Goal: Information Seeking & Learning: Learn about a topic

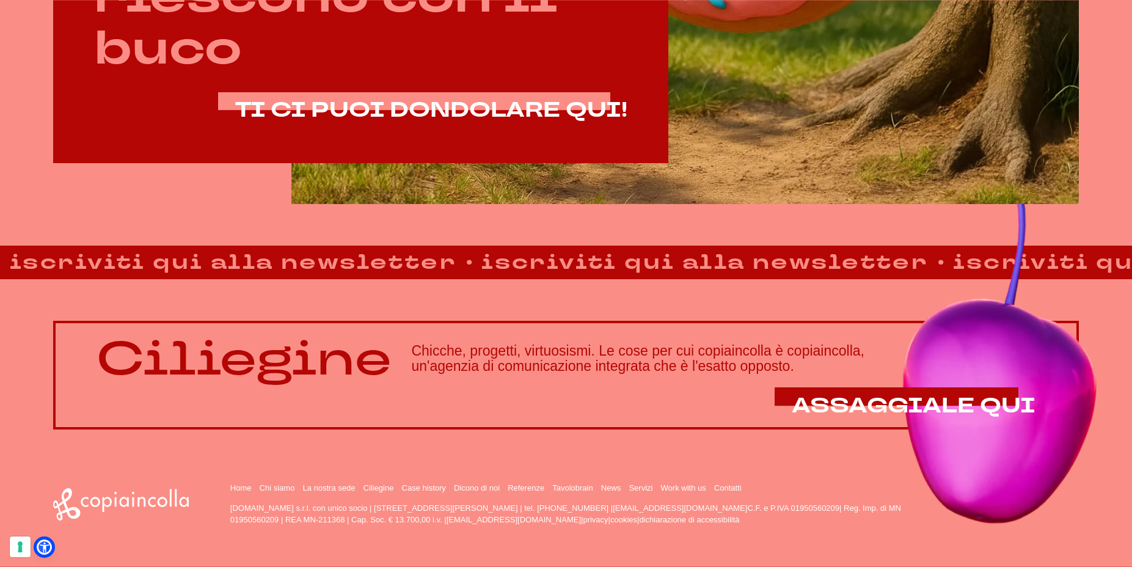
scroll to position [986, 0]
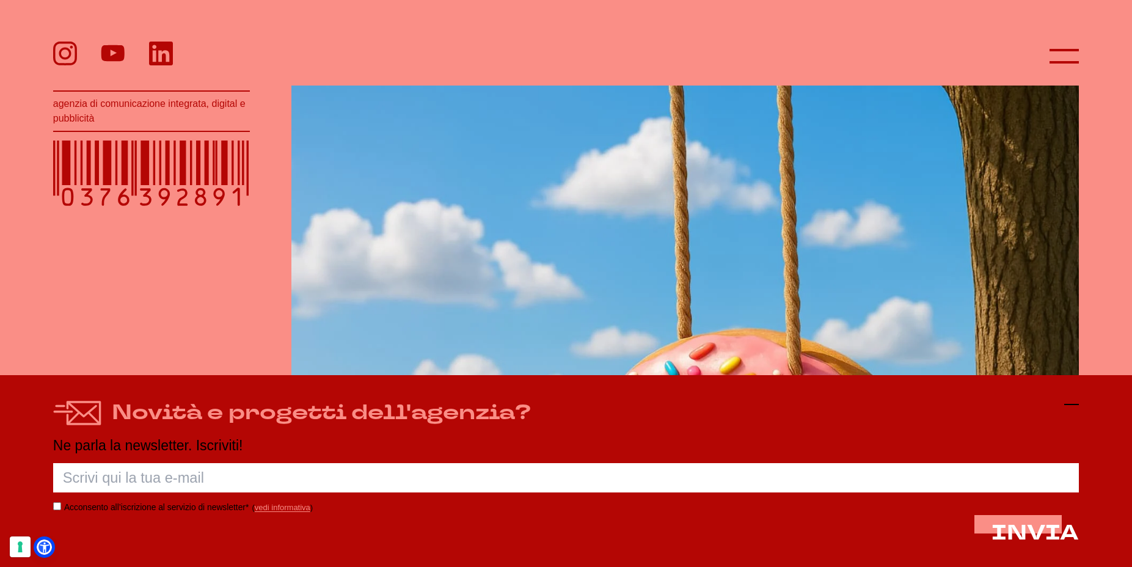
click at [1076, 406] on icon at bounding box center [1071, 404] width 15 height 15
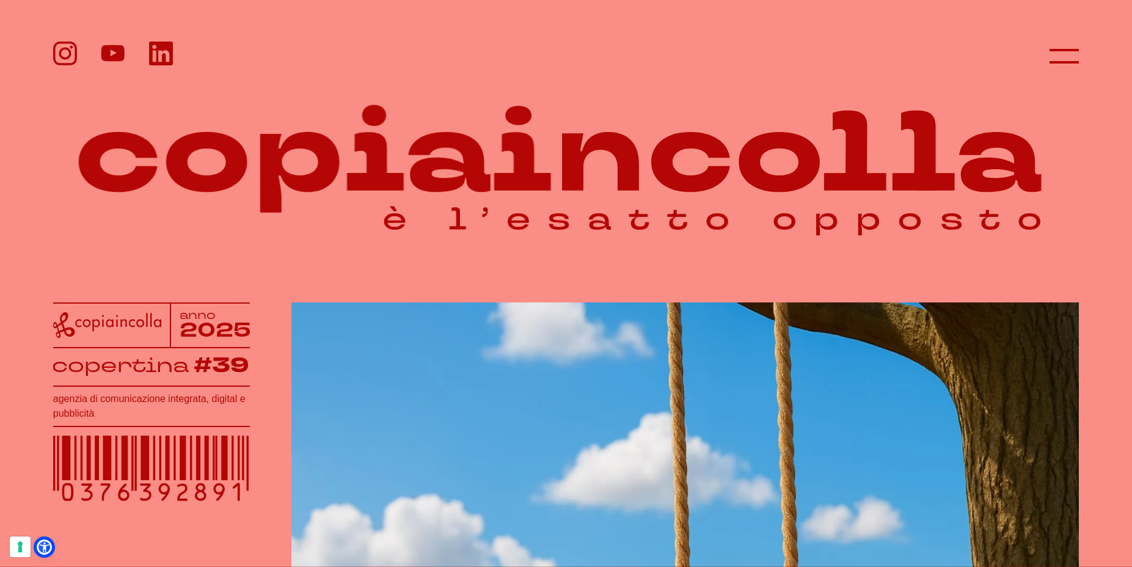
scroll to position [0, 0]
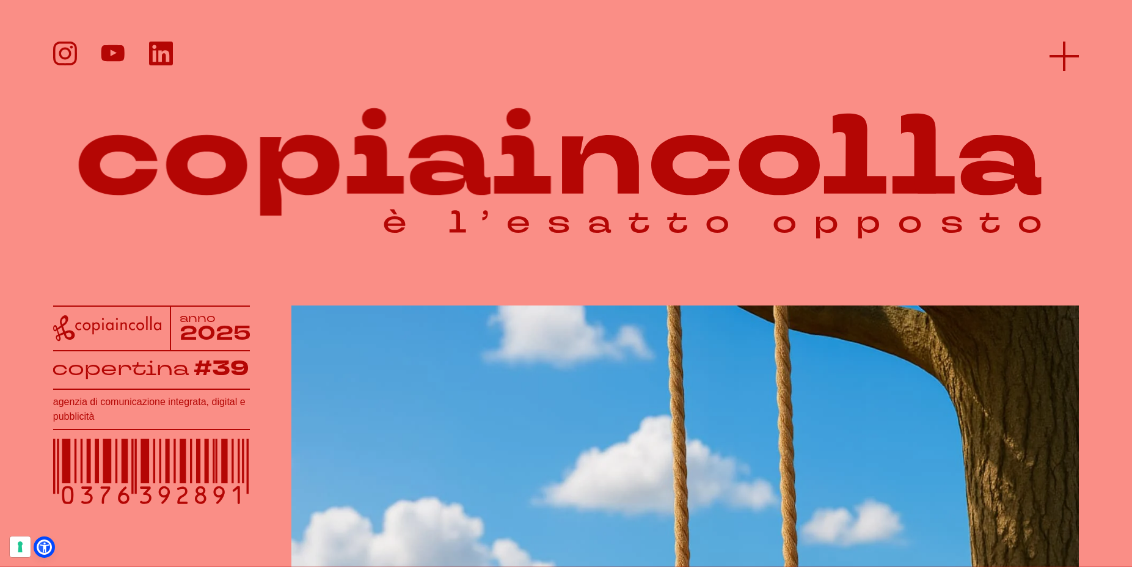
click at [1064, 60] on icon at bounding box center [1064, 56] width 29 height 29
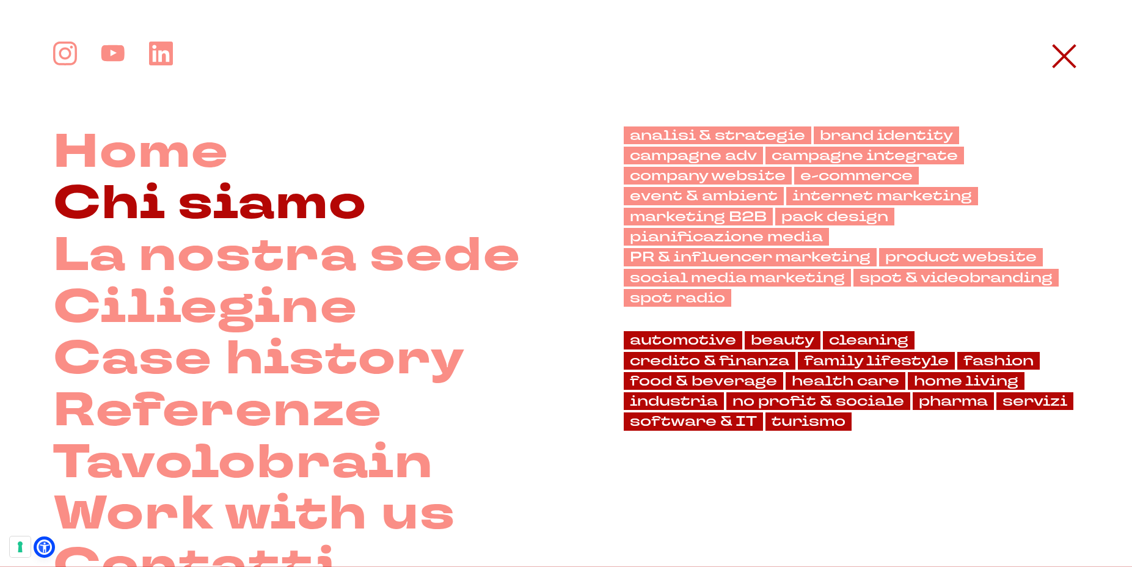
click at [221, 208] on link "Chi siamo" at bounding box center [210, 204] width 314 height 52
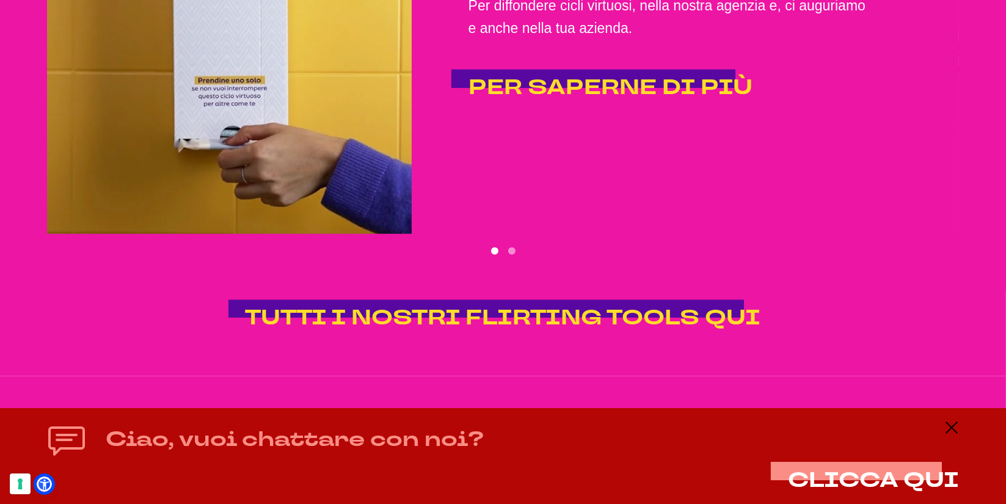
scroll to position [2814, 0]
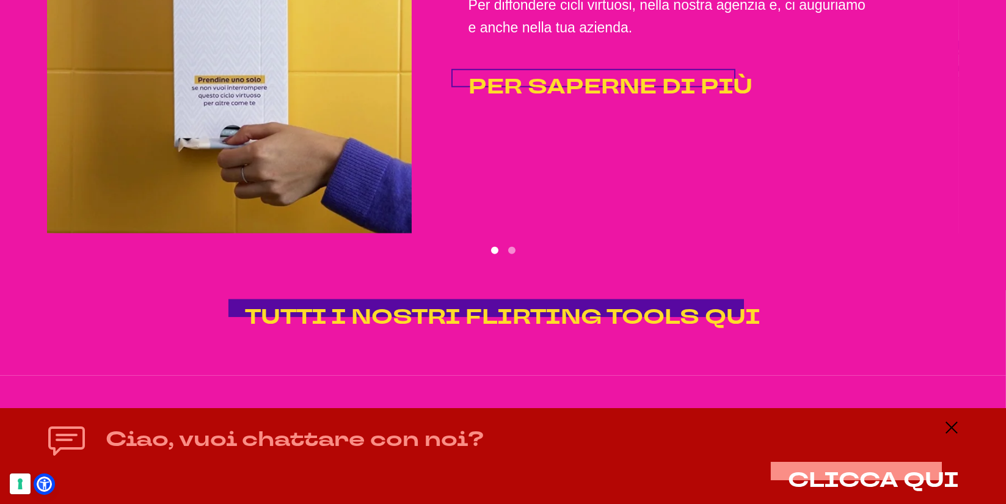
click at [659, 76] on link "PER SAPERNE DI PIÙ" at bounding box center [611, 87] width 284 height 23
